Goal: Transaction & Acquisition: Purchase product/service

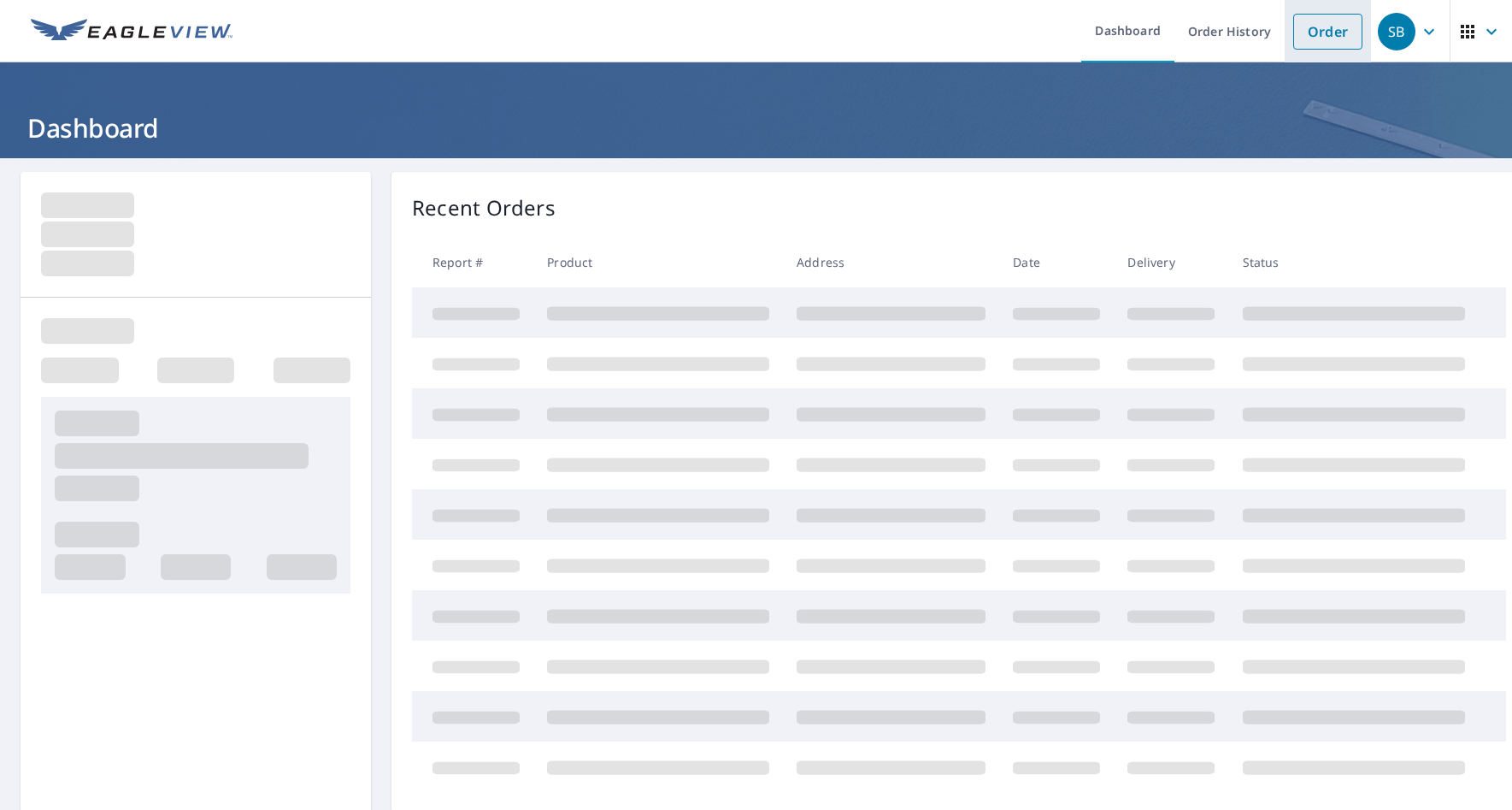
click at [1311, 30] on link "Order" at bounding box center [1327, 31] width 69 height 36
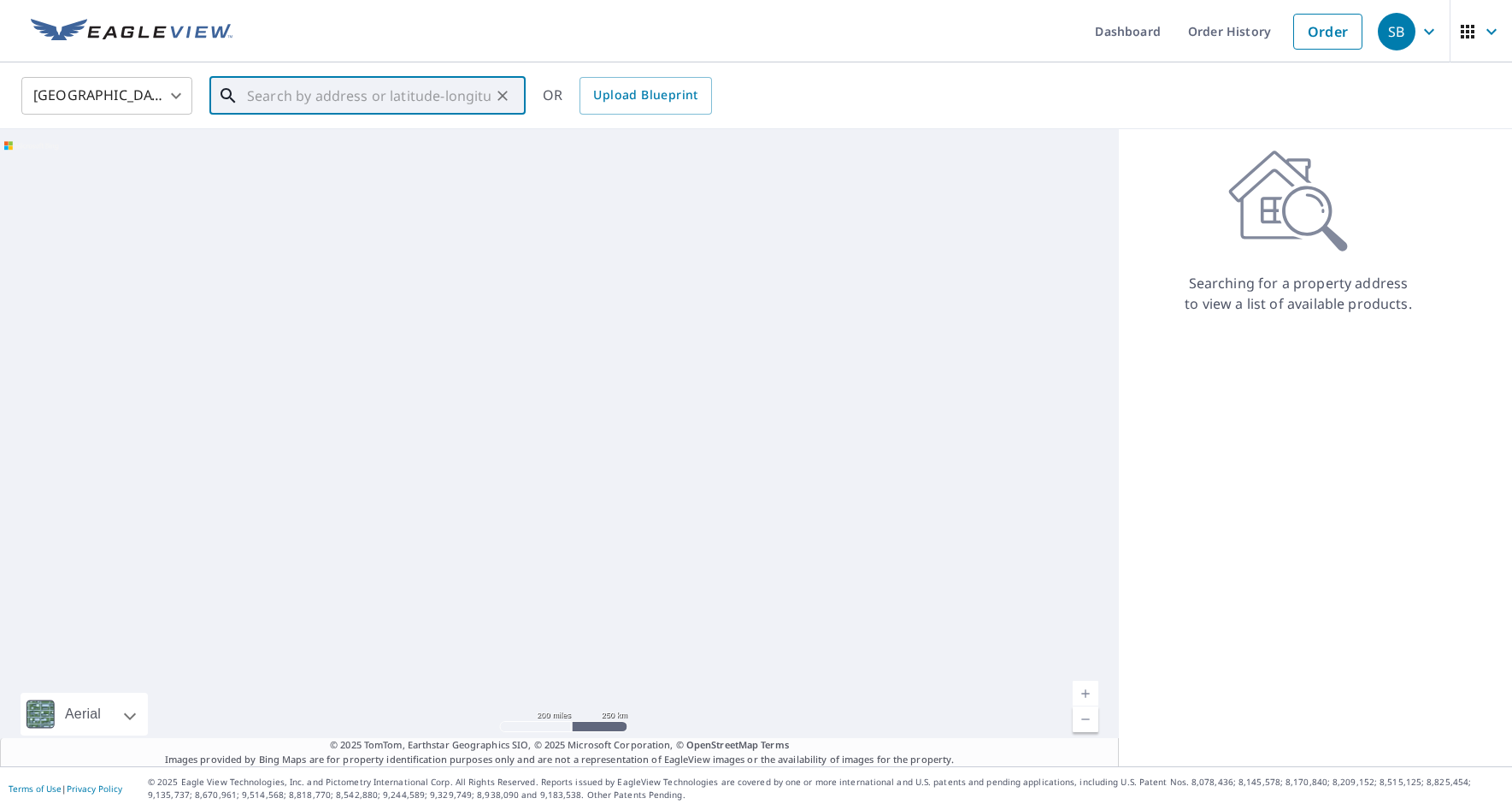
click at [281, 99] on input "text" at bounding box center [369, 96] width 243 height 48
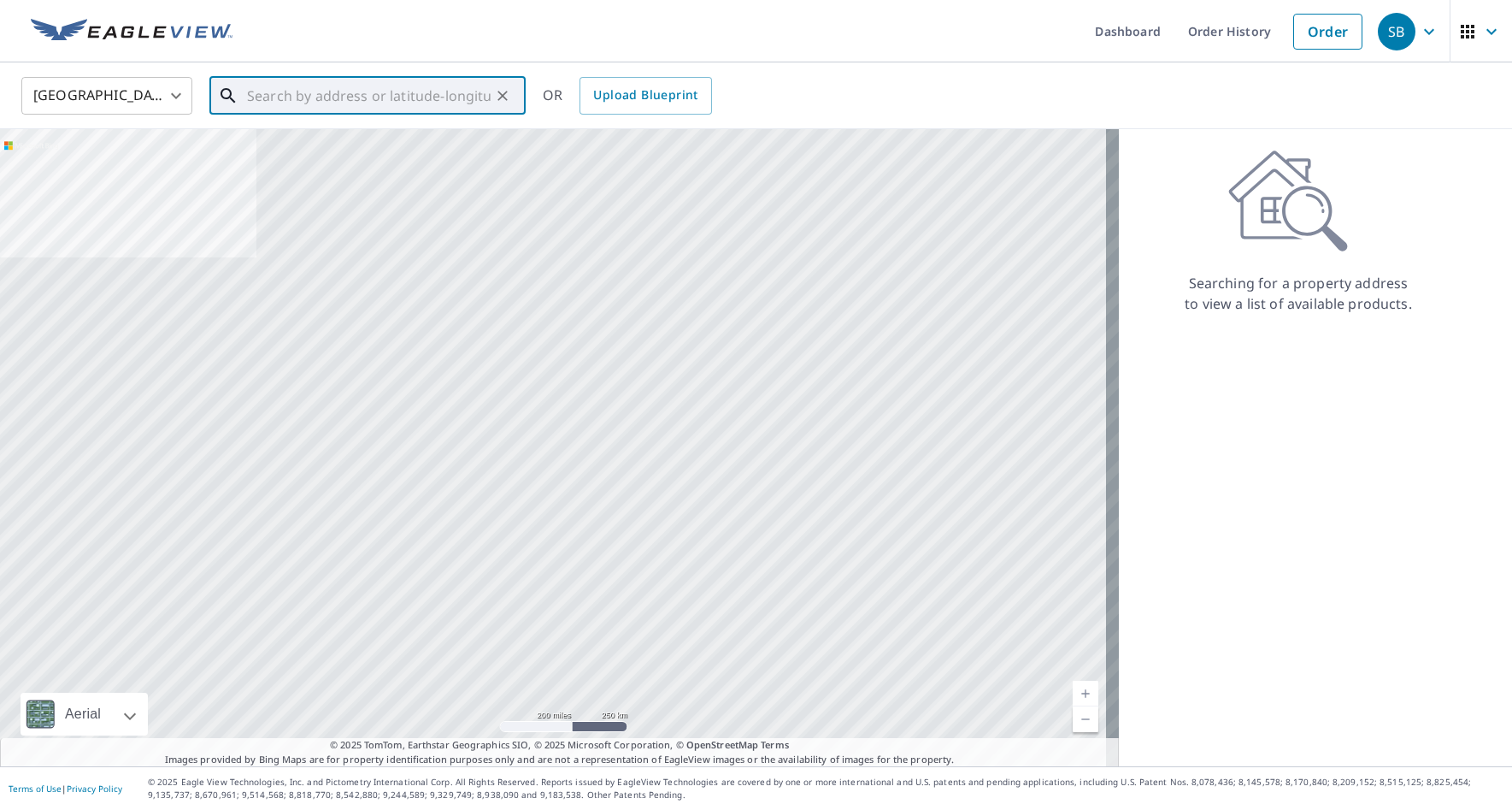
paste input "[STREET_ADDRESS]"
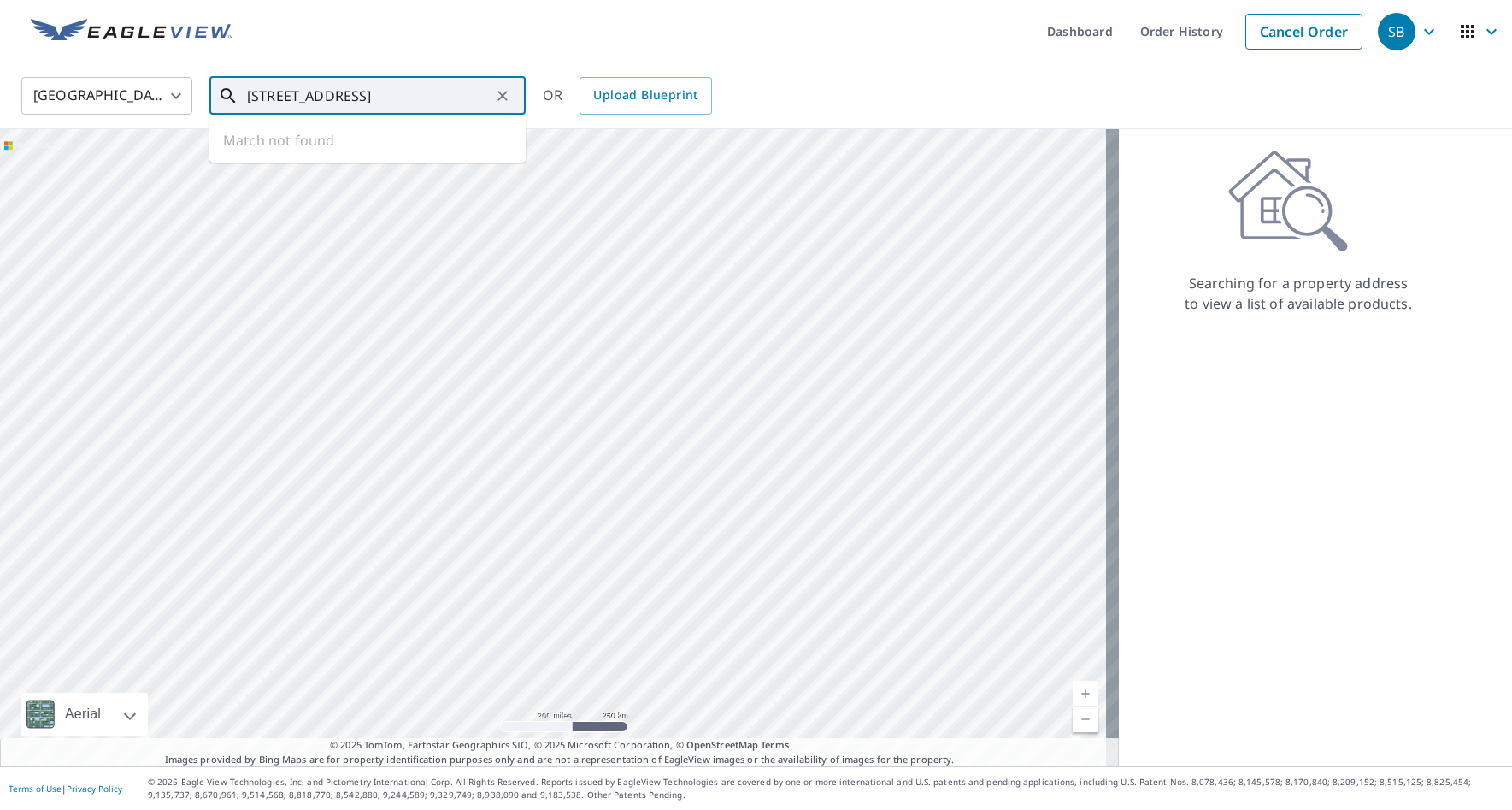
scroll to position [0, 17]
click at [309, 164] on p "[US_STATE][GEOGRAPHIC_DATA]" at bounding box center [377, 164] width 268 height 17
type input "[STREET_ADDRESS][US_STATE]"
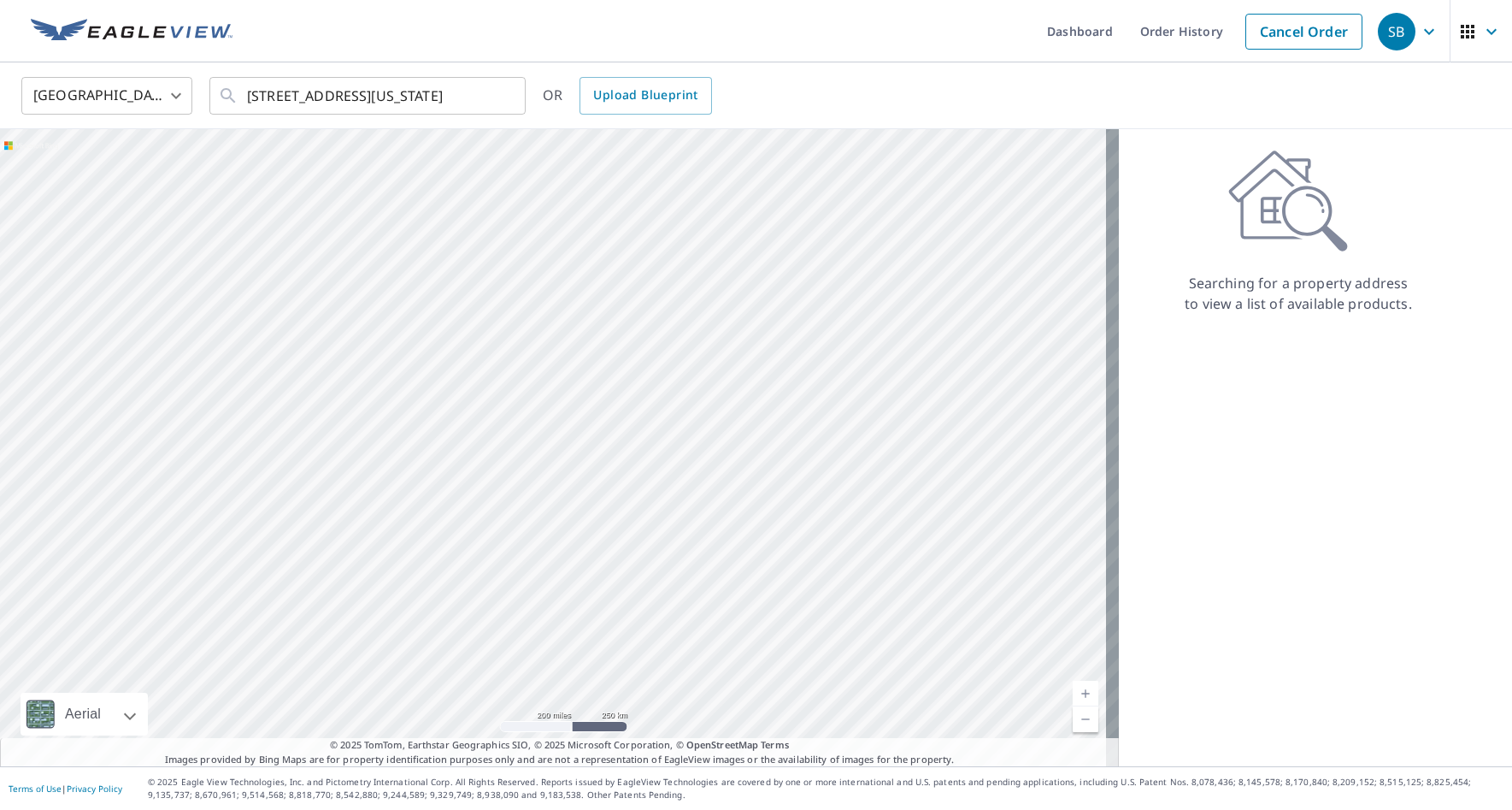
scroll to position [0, 0]
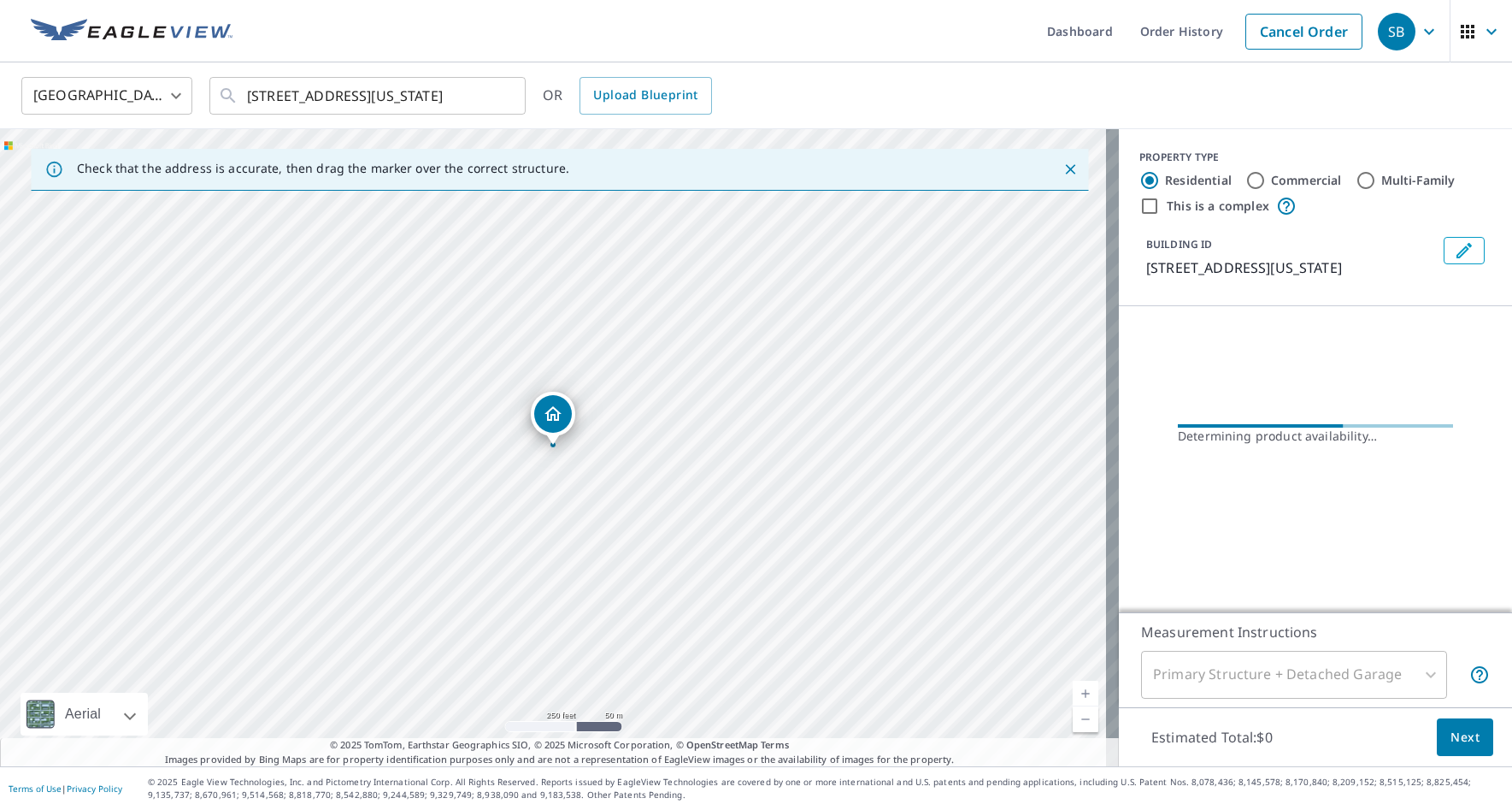
click at [1416, 677] on div "Primary Structure + Detached Garage" at bounding box center [1293, 674] width 306 height 48
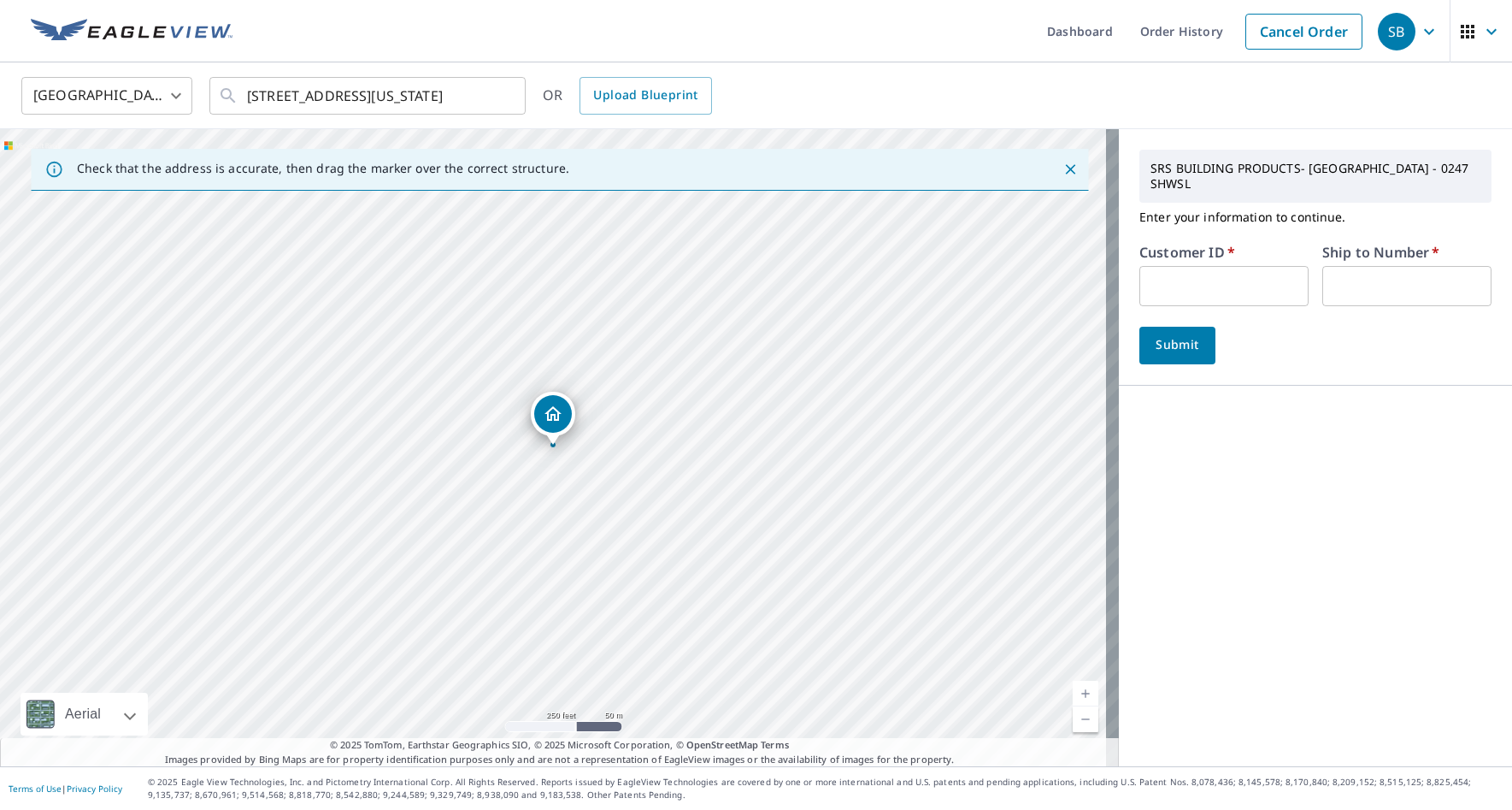
click at [1218, 266] on input "text" at bounding box center [1224, 286] width 169 height 40
type input "Goi247"
type input "1"
click at [1175, 336] on span "Submit" at bounding box center [1177, 345] width 48 height 21
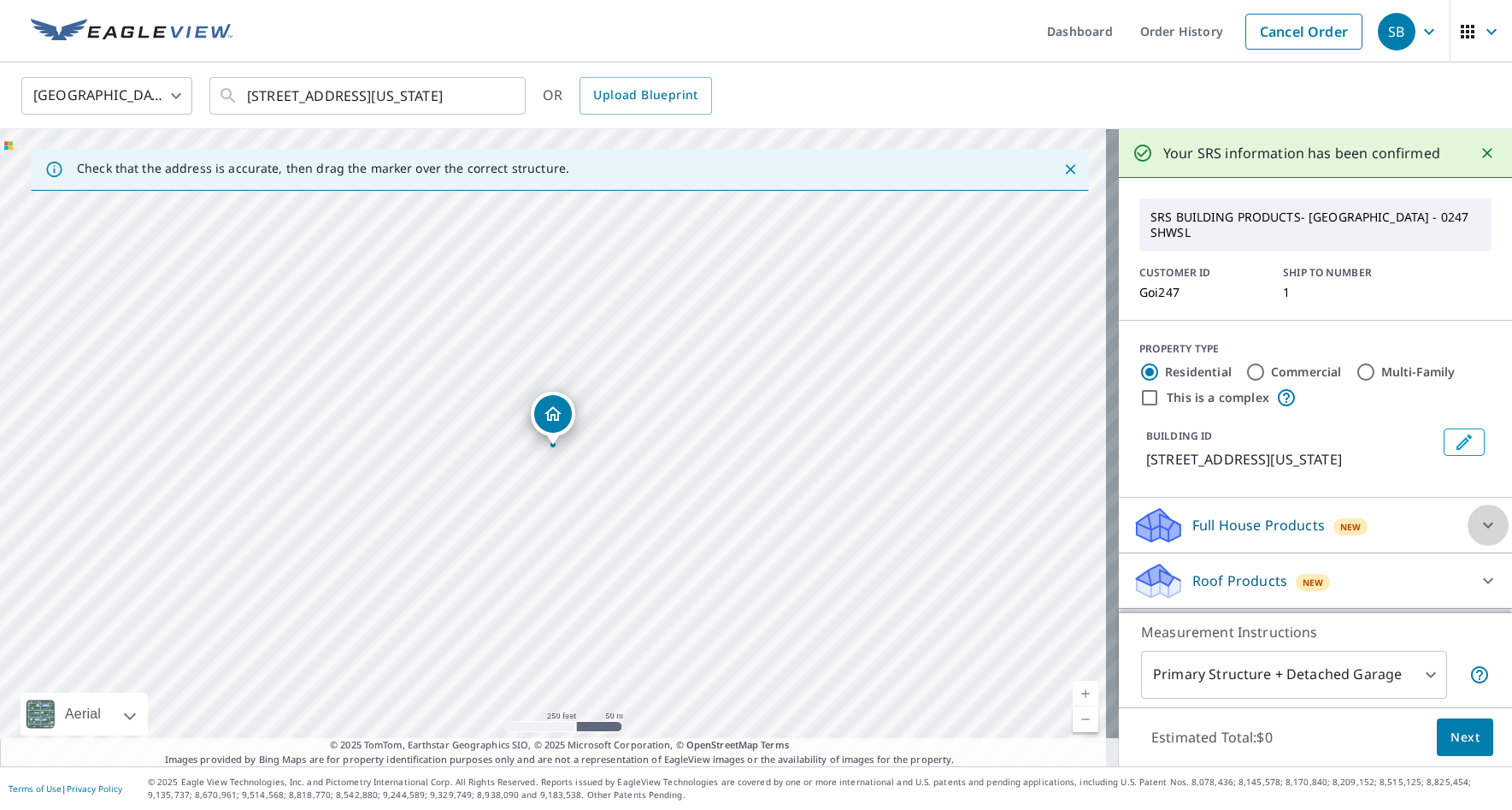
click at [1478, 535] on icon at bounding box center [1488, 525] width 21 height 21
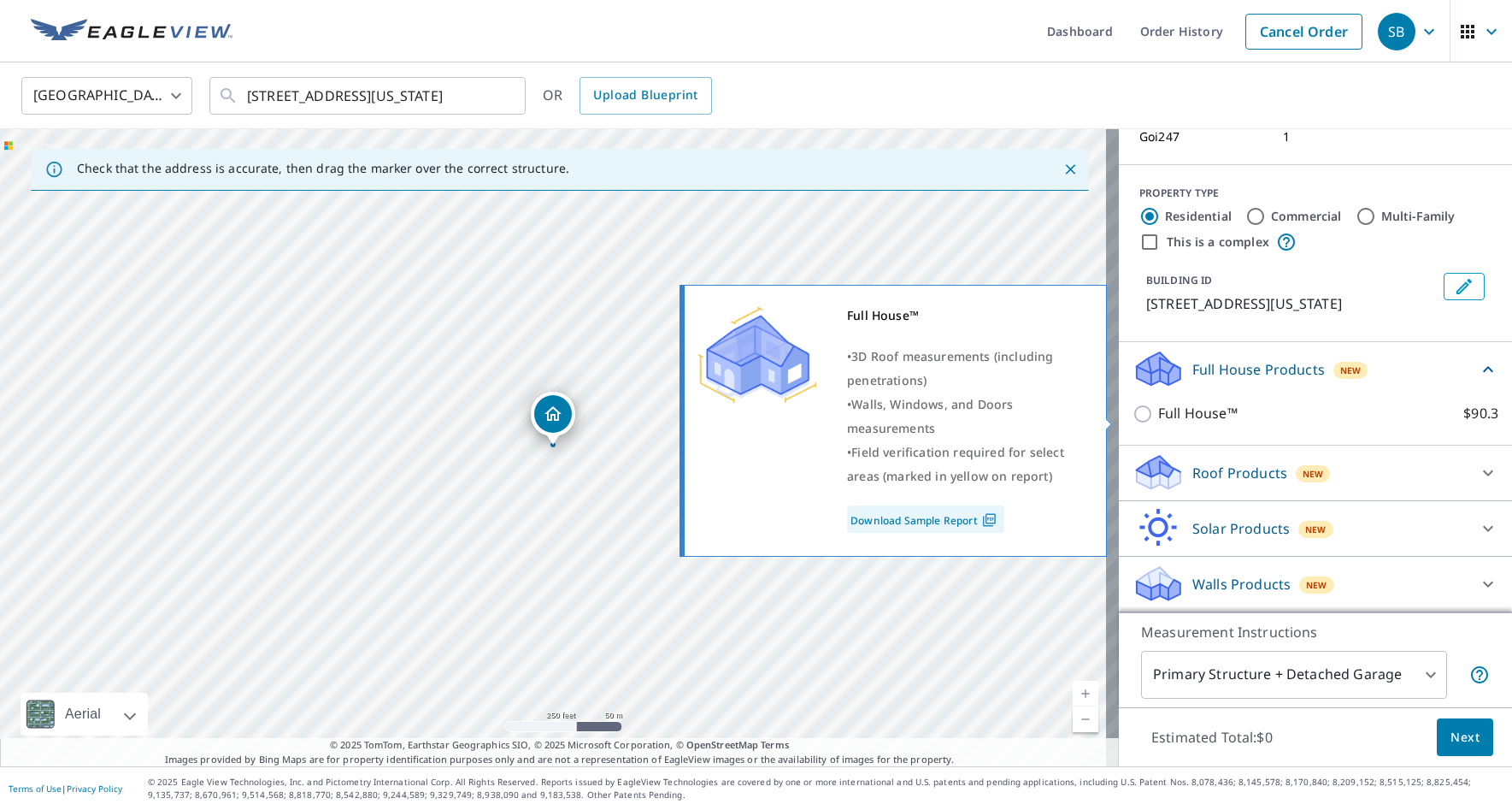
click at [1132, 415] on input "Full House™ $90.3" at bounding box center [1144, 414] width 26 height 21
checkbox input "true"
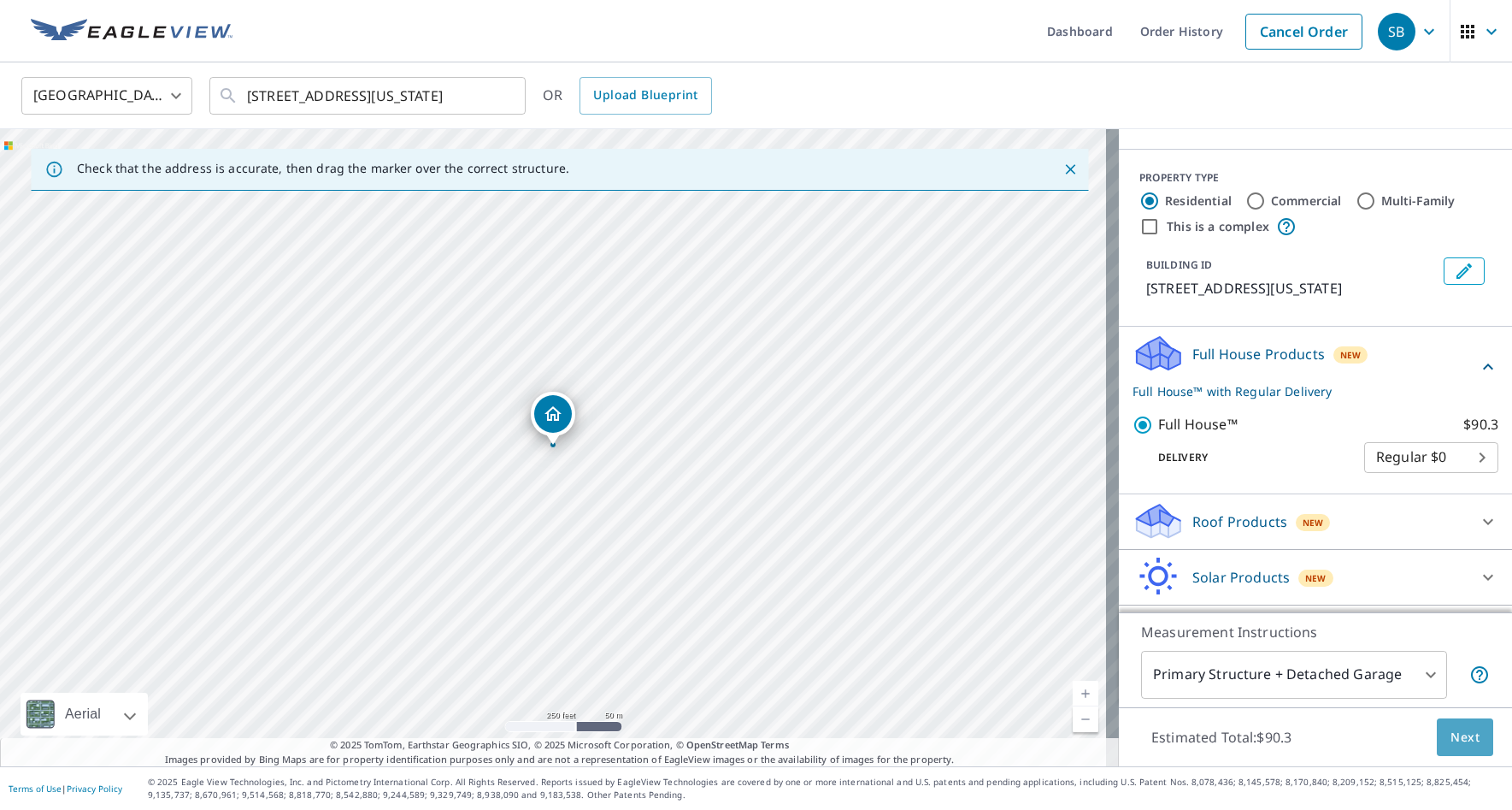
click at [1454, 739] on span "Next" at bounding box center [1464, 737] width 29 height 21
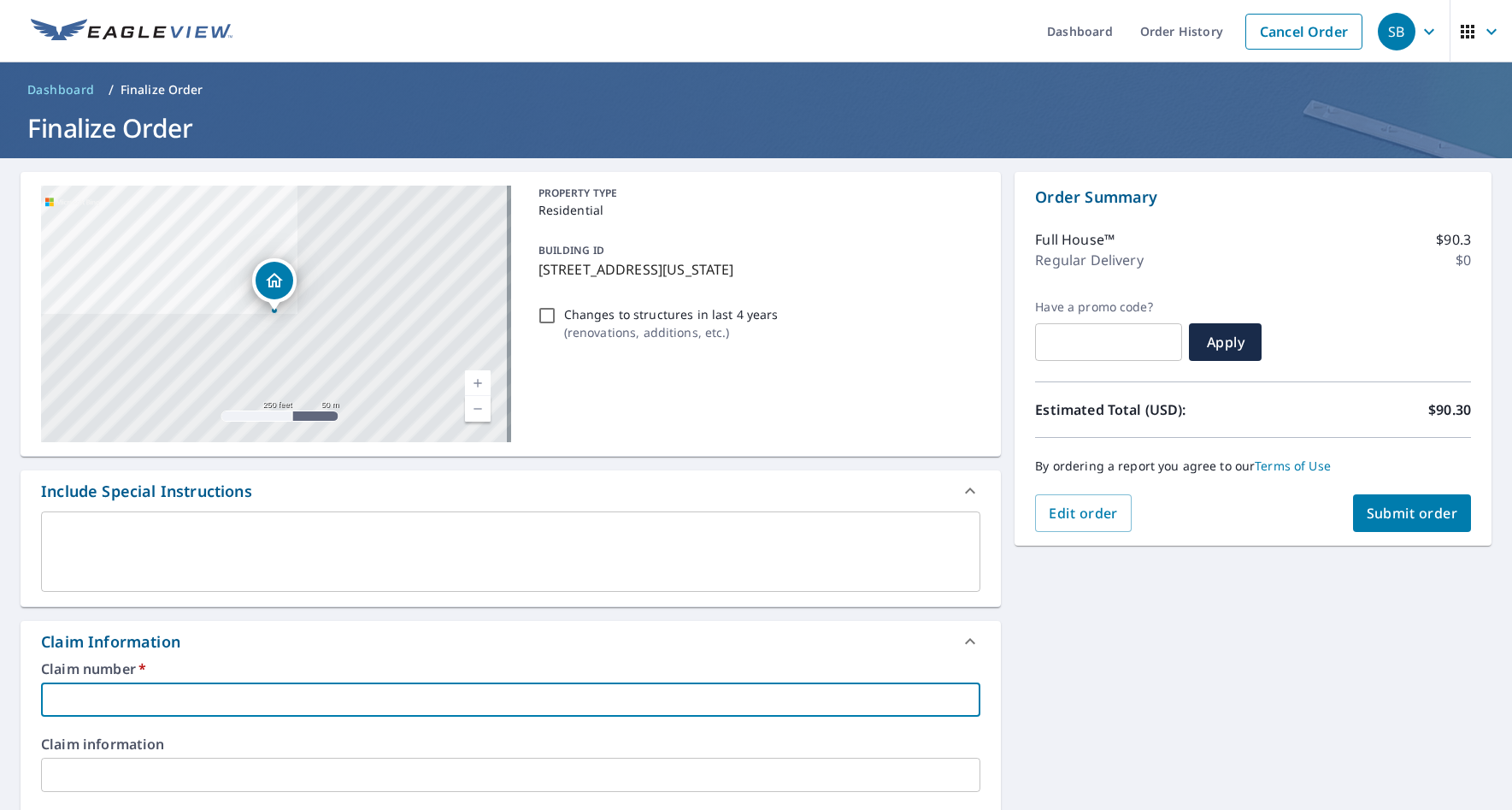
click at [317, 692] on input "text" at bounding box center [510, 700] width 939 height 34
paste input "[STREET_ADDRESS]"
type input "[STREET_ADDRESS]"
checkbox input "true"
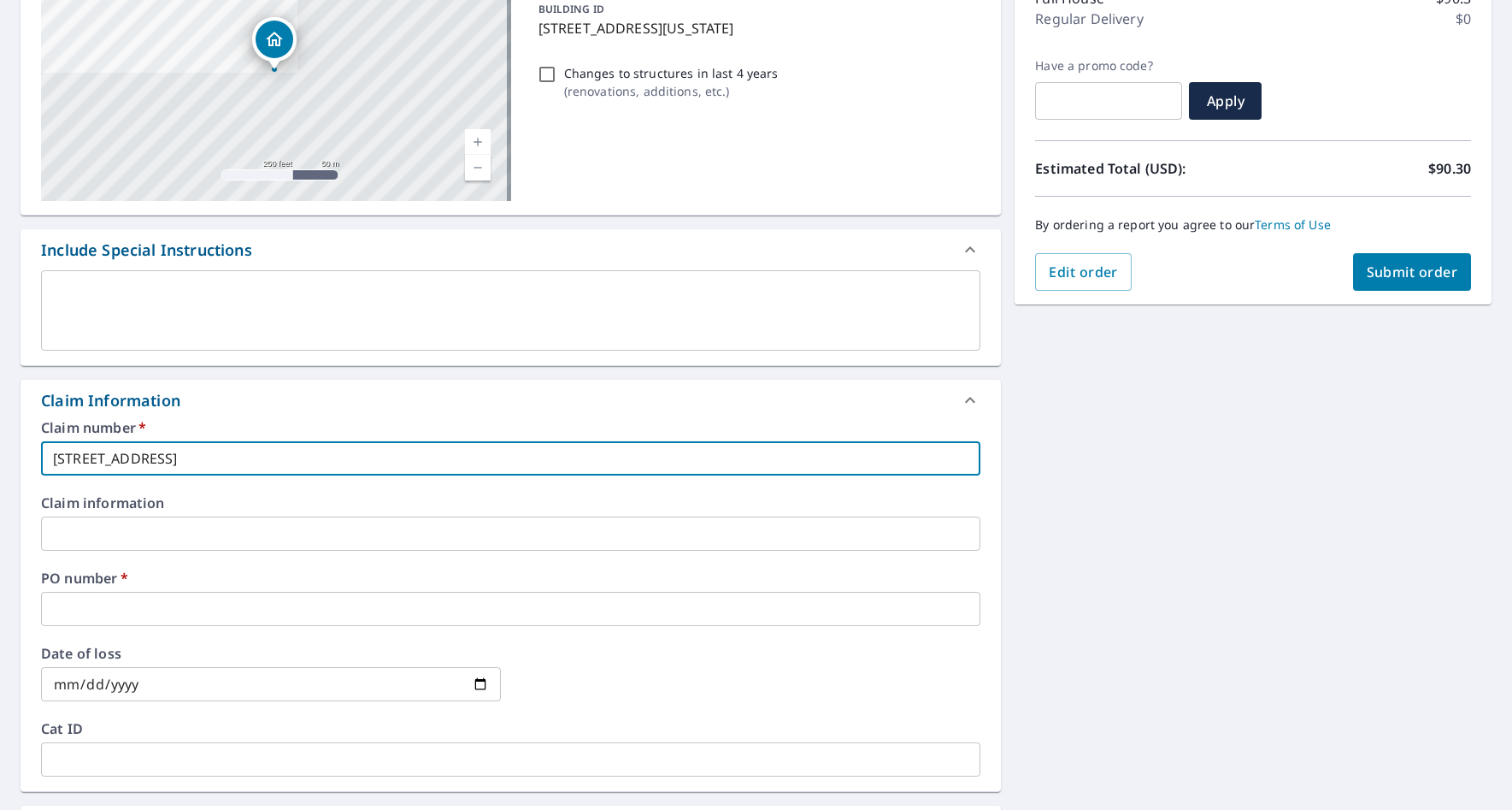
scroll to position [257, 0]
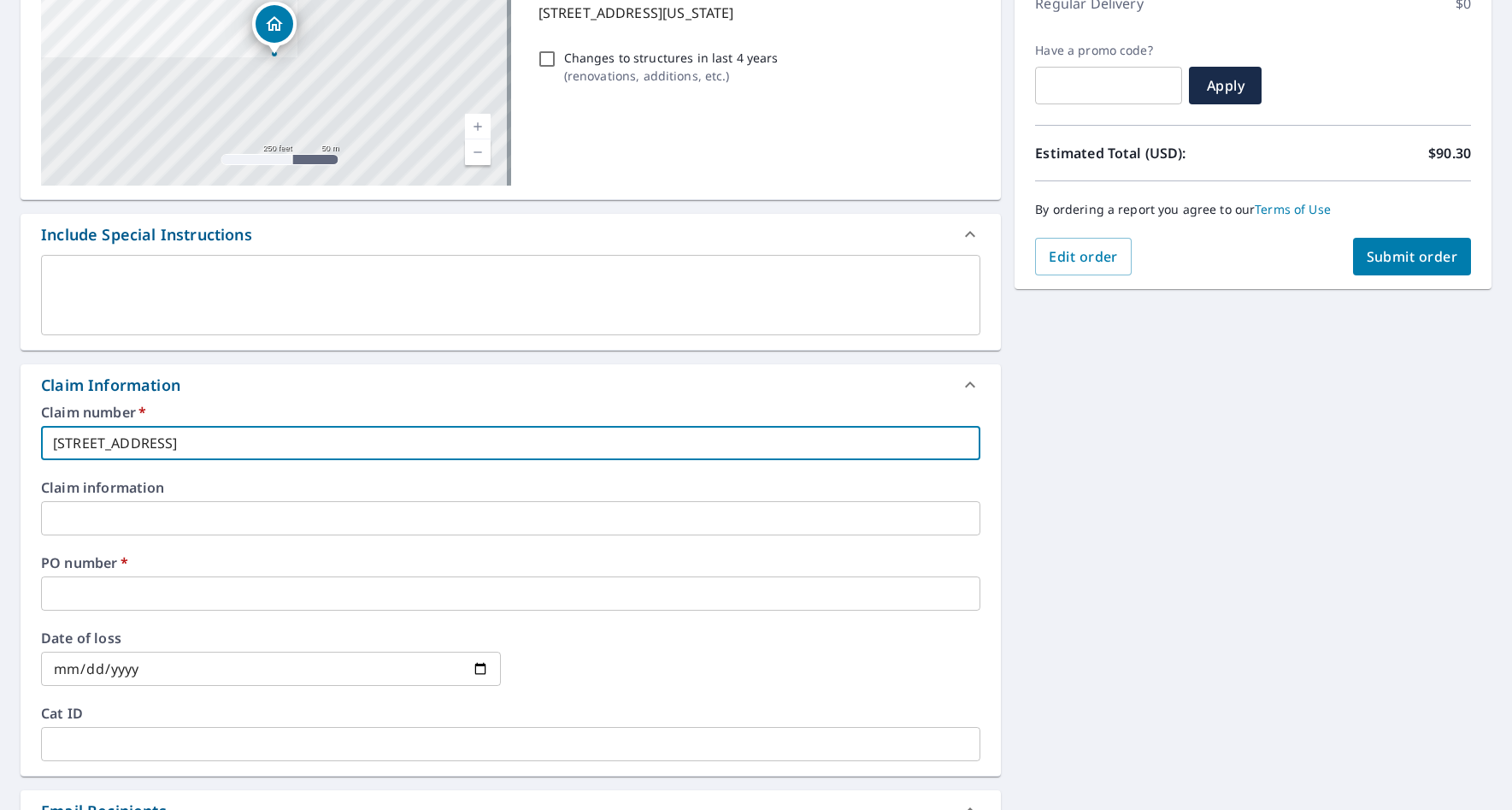
type input "[STREET_ADDRESS]"
click at [241, 581] on input "text" at bounding box center [510, 593] width 939 height 34
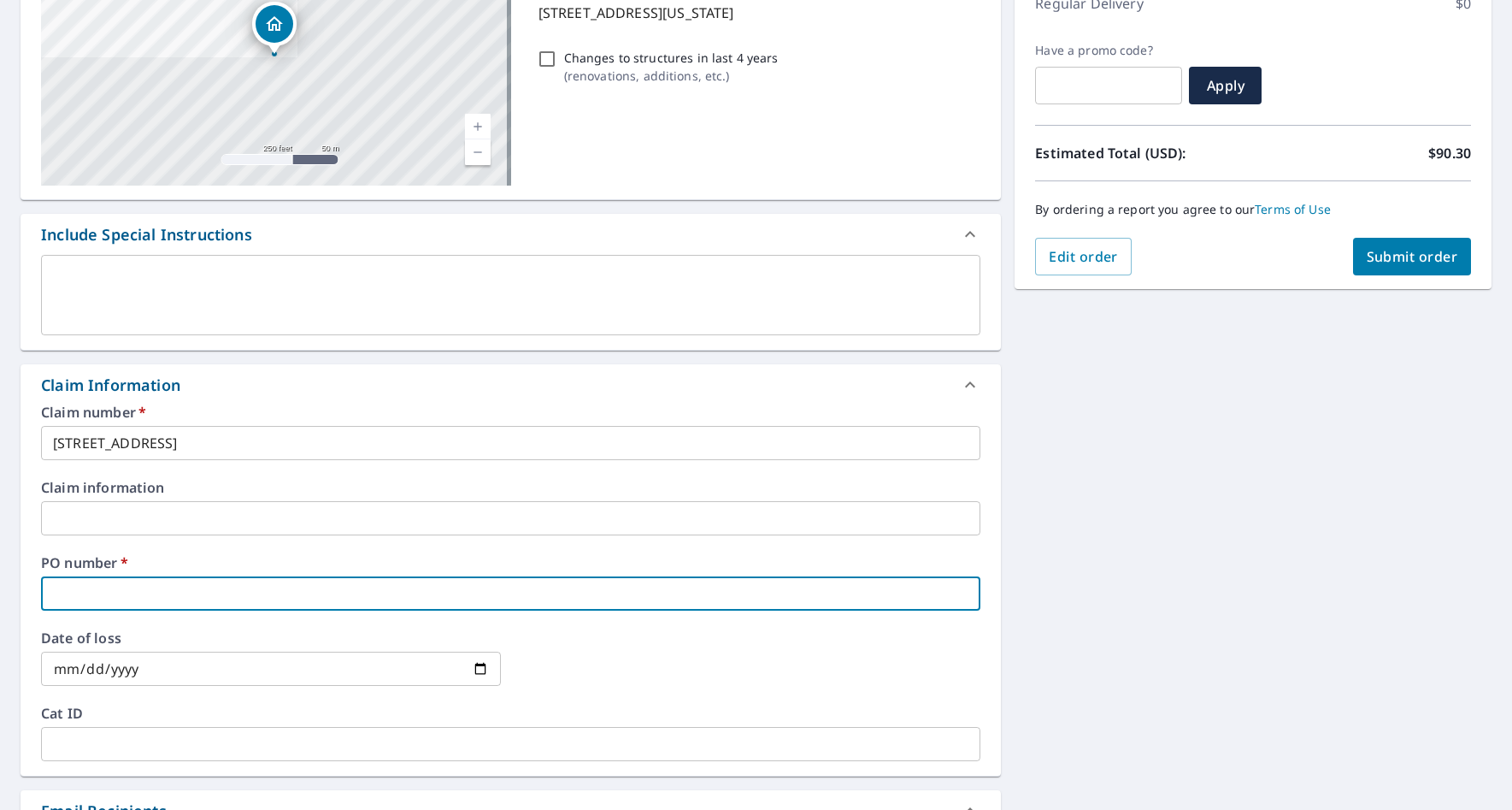
paste input "[STREET_ADDRESS]"
type input "[STREET_ADDRESS]"
checkbox input "true"
type input "[STREET_ADDRESS]-"
checkbox input "true"
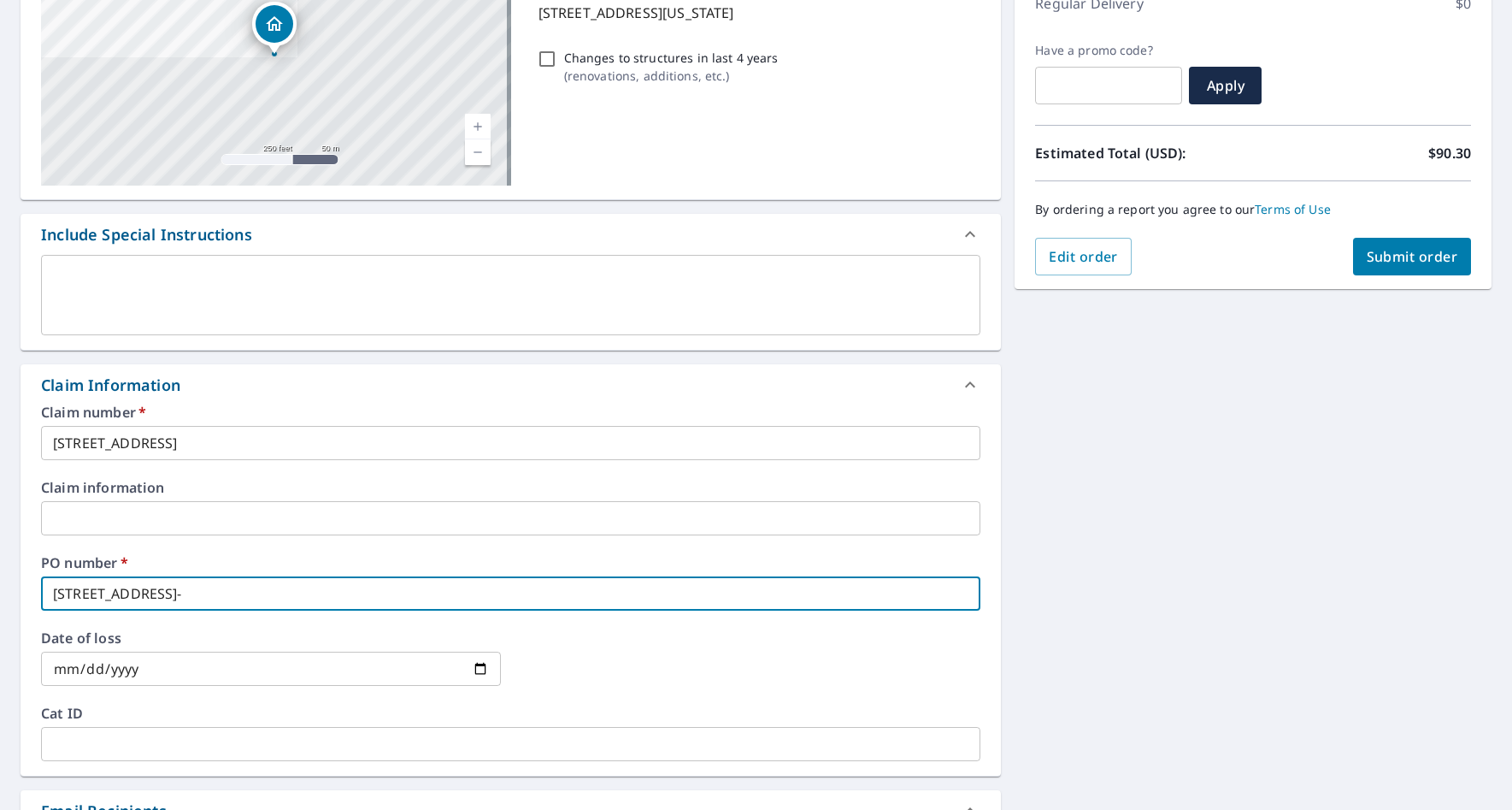
type input "[STREET_ADDRESS]"
checkbox input "true"
type input "[STREET_ADDRESS][PERSON_NAME]"
checkbox input "true"
type input "[STREET_ADDRESS][PERSON_NAME]"
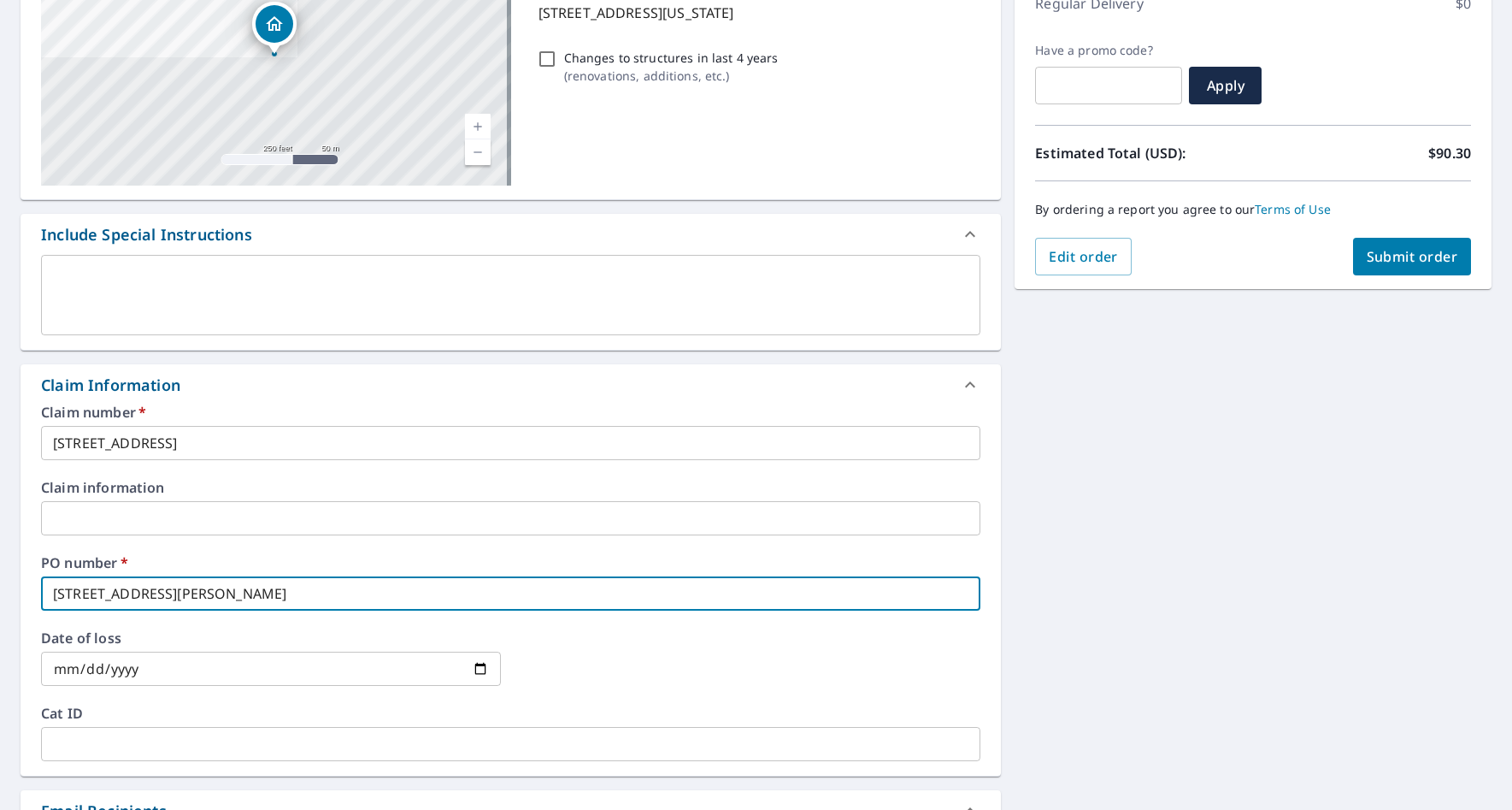
checkbox input "true"
type input "[STREET_ADDRESS]"
checkbox input "true"
type input "[STREET_ADDRESS][PERSON_NAME]-[PERSON_NAME]"
checkbox input "true"
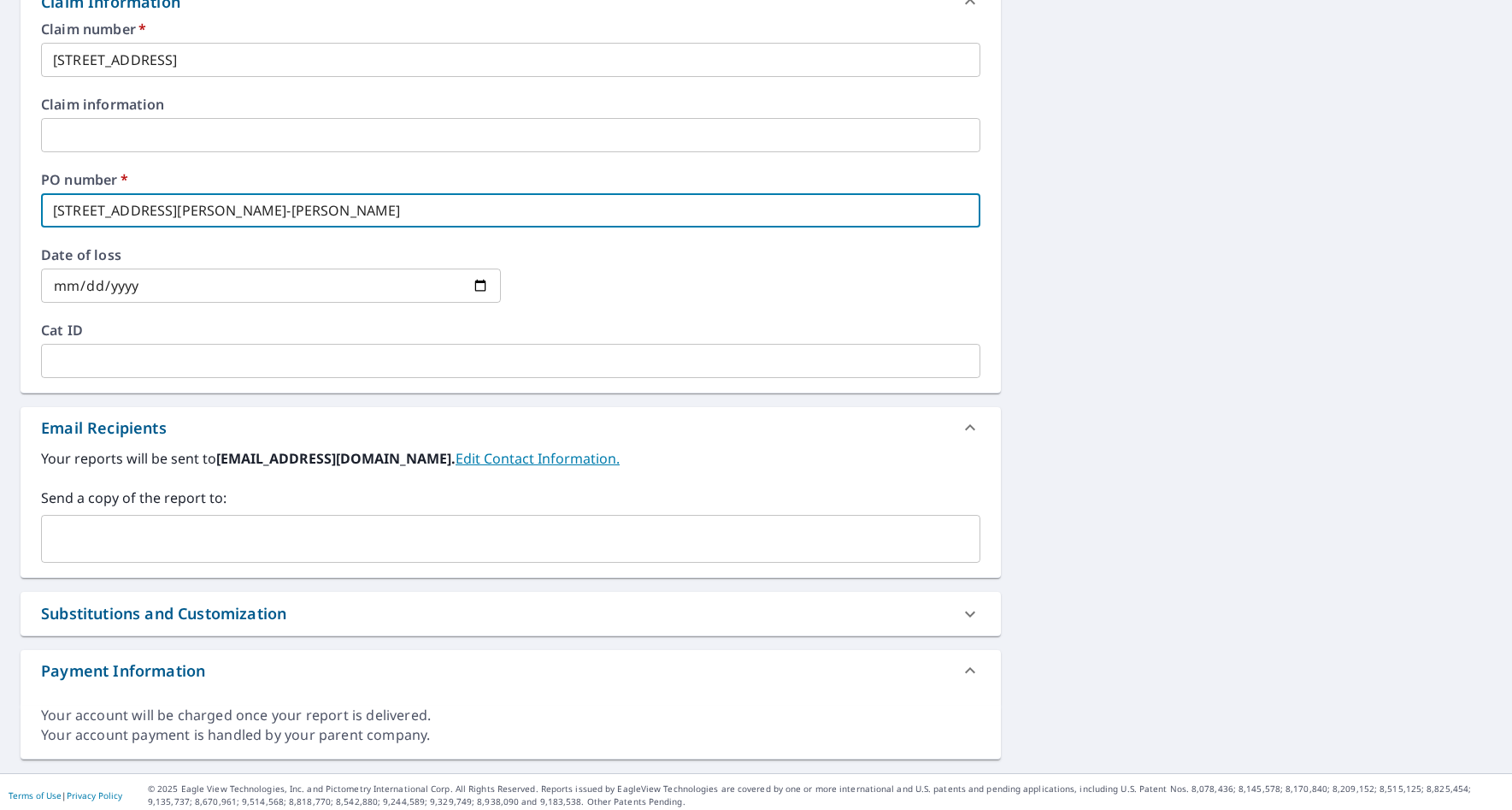
scroll to position [646, 0]
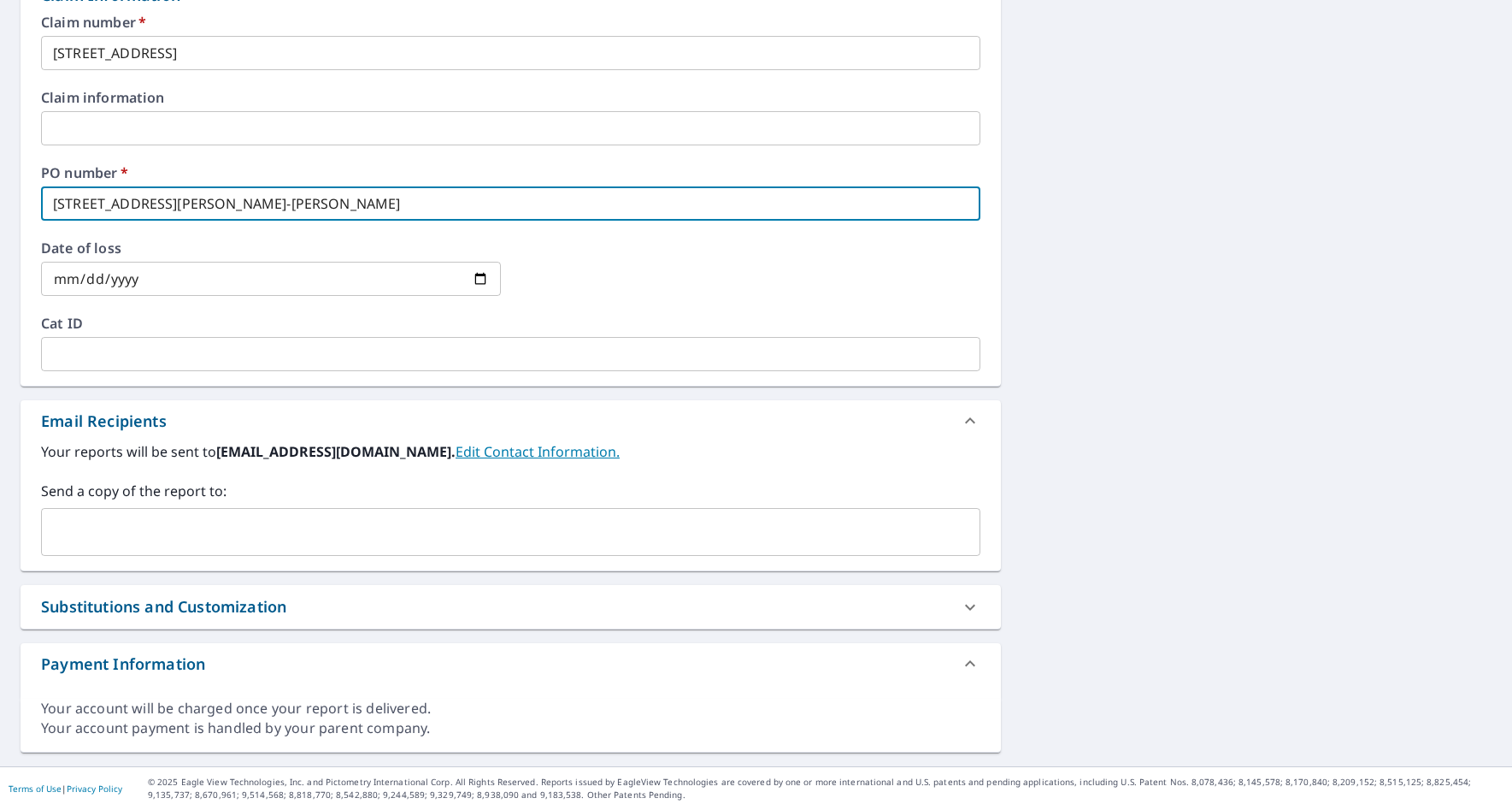
type input "[STREET_ADDRESS][PERSON_NAME]-[PERSON_NAME]"
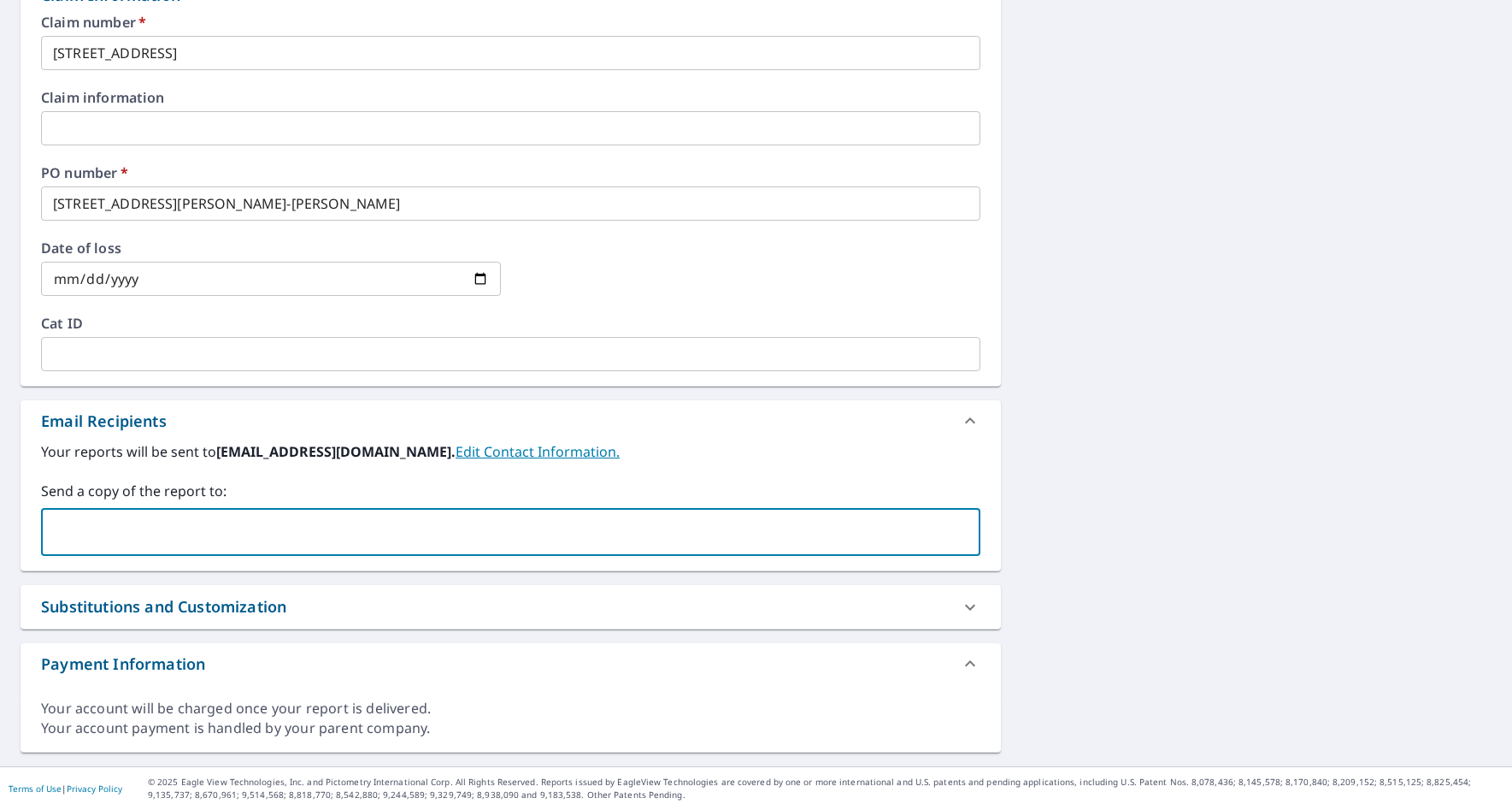
click at [148, 544] on input "text" at bounding box center [497, 531] width 898 height 32
type input "[EMAIL_ADDRESS][DOMAIN_NAME],"
checkbox input "true"
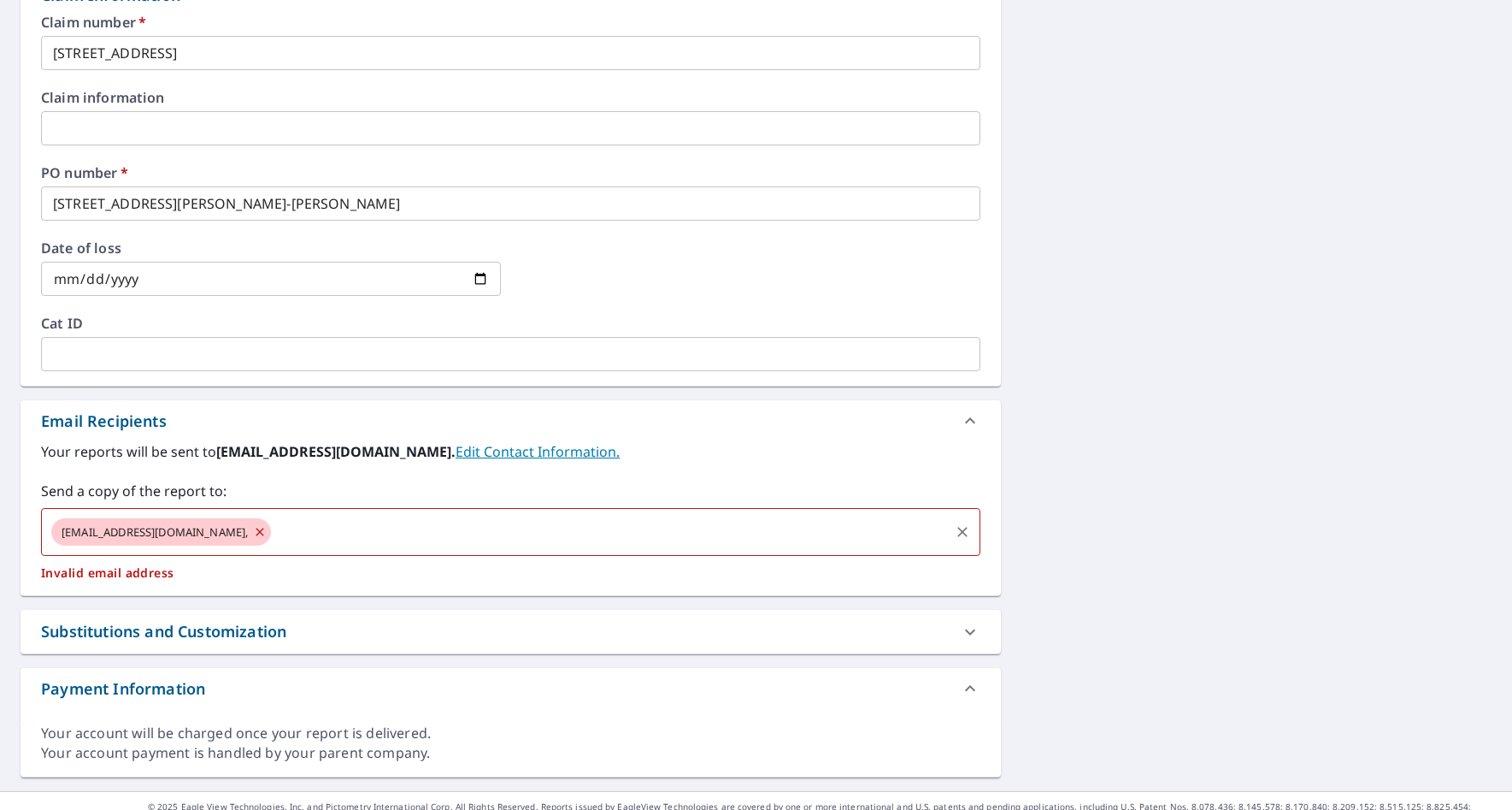
type input "j"
click at [253, 532] on icon at bounding box center [259, 531] width 13 height 19
checkbox input "true"
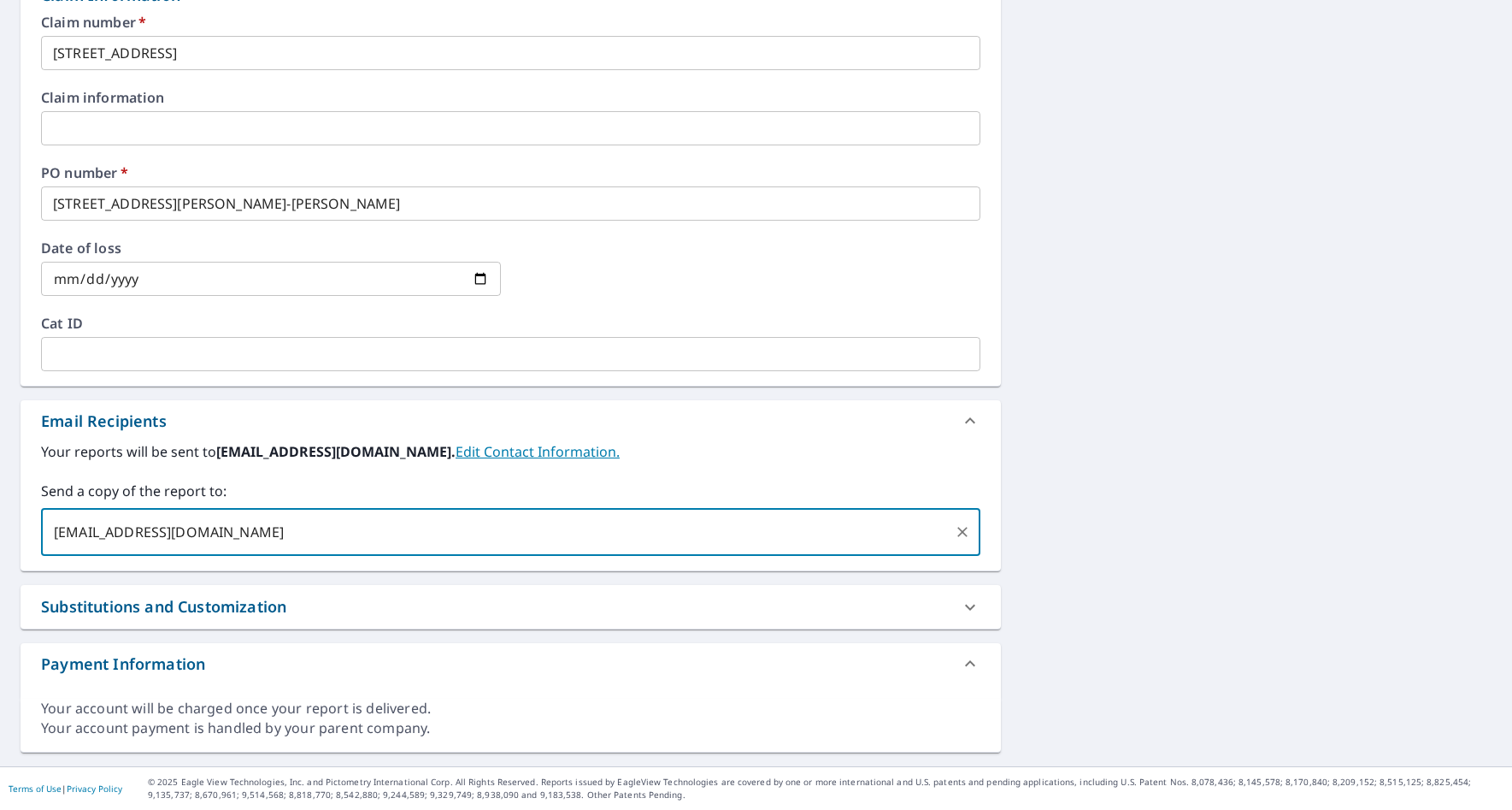
type input "[EMAIL_ADDRESS][DOMAIN_NAME]"
checkbox input "true"
type input "[PERSON_NAME][EMAIL_ADDRESS][DOMAIN_NAME]"
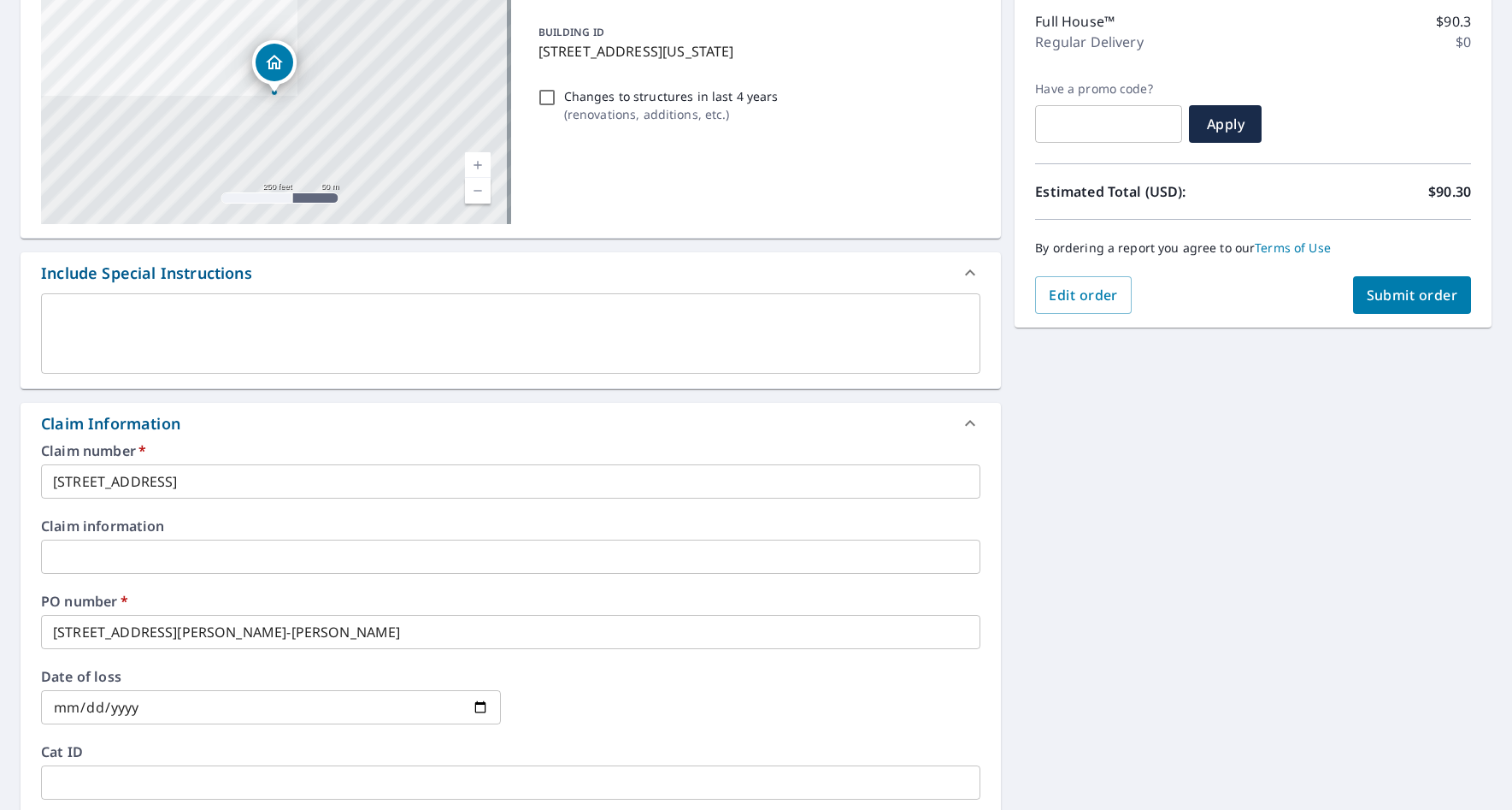
scroll to position [0, 0]
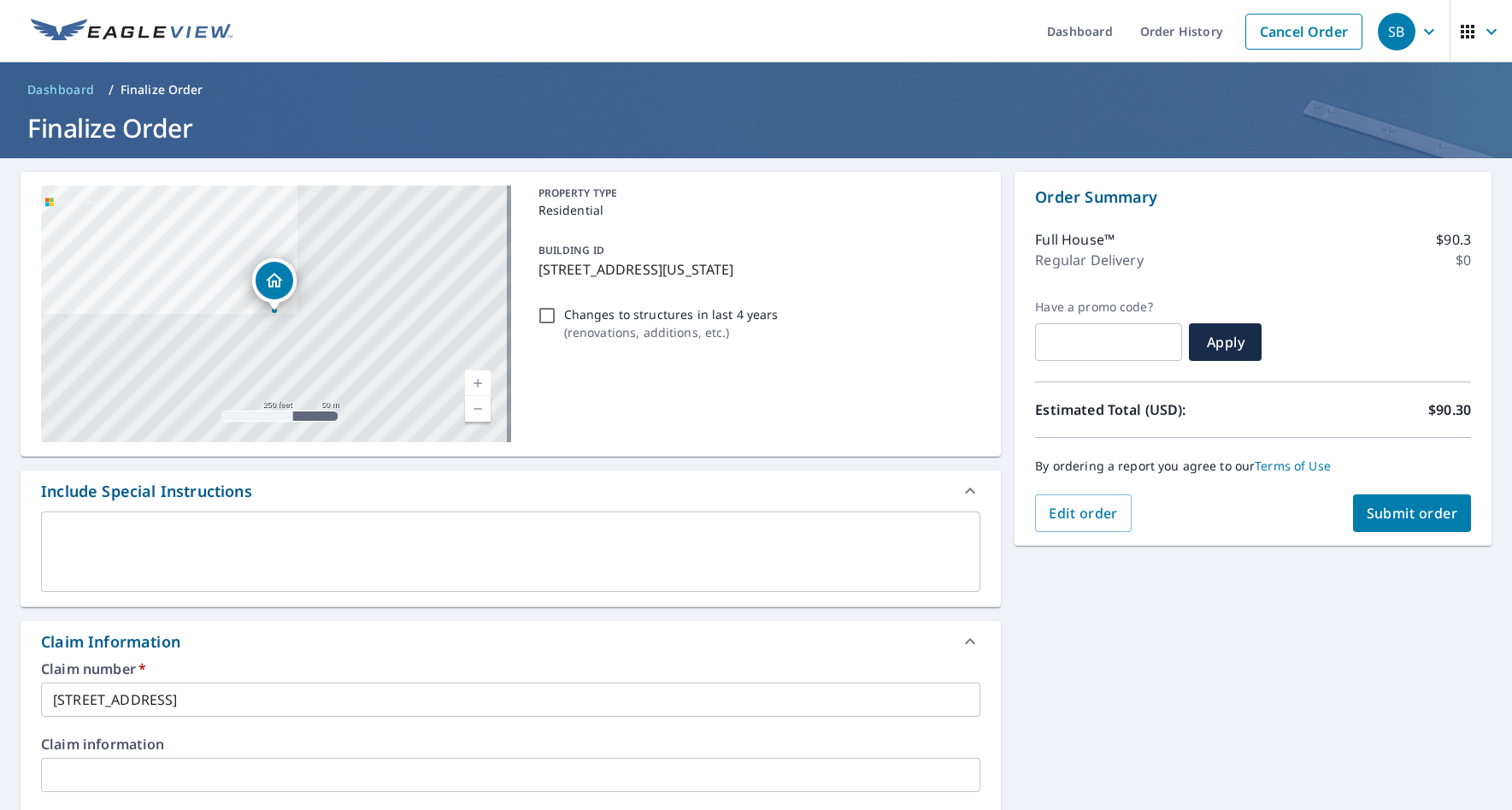
click at [1368, 515] on span "Submit order" at bounding box center [1412, 513] width 91 height 19
checkbox input "true"
